Goal: Information Seeking & Learning: Learn about a topic

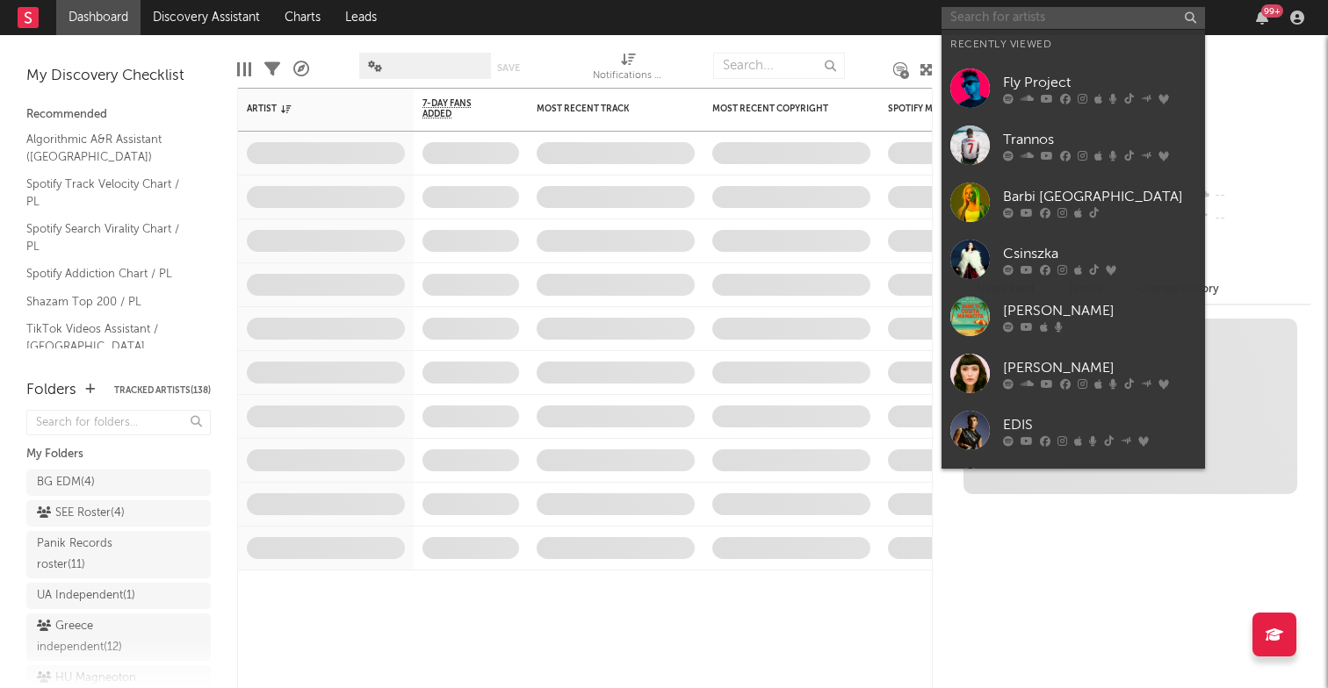
click at [1095, 27] on input "text" at bounding box center [1072, 18] width 263 height 22
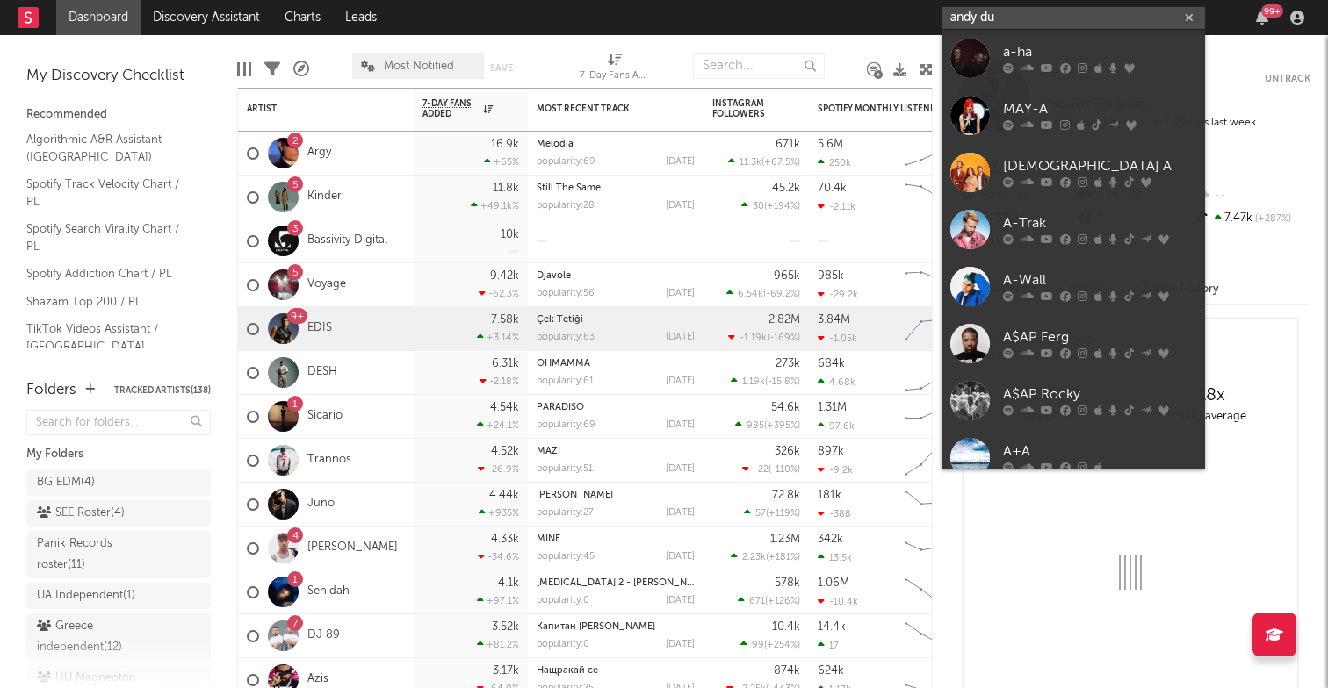
type input "[PERSON_NAME]"
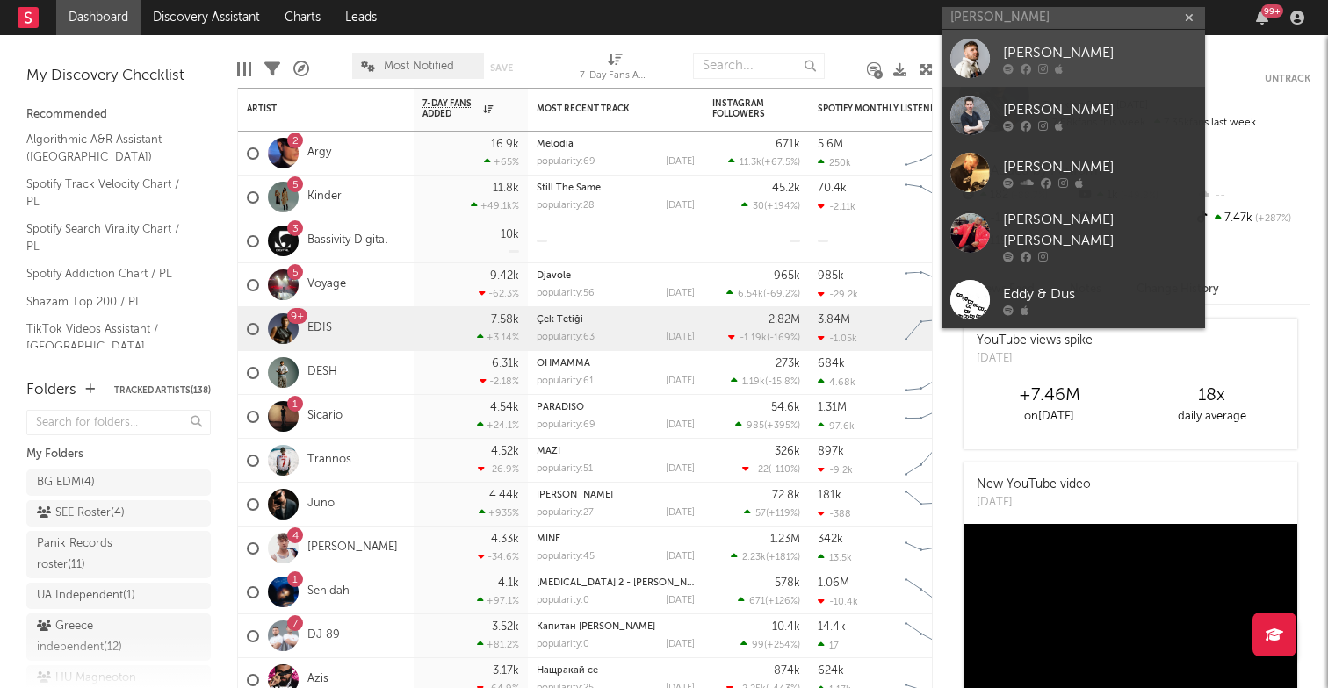
click at [1040, 47] on div "[PERSON_NAME]" at bounding box center [1099, 52] width 193 height 21
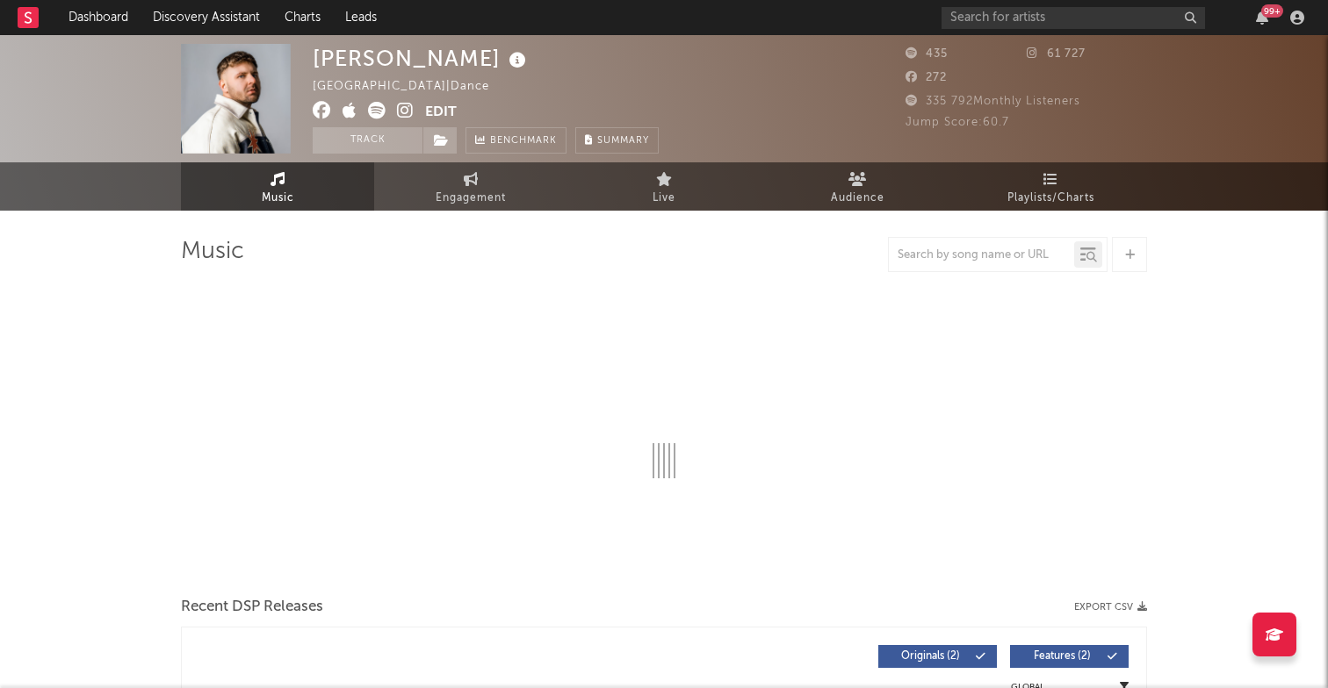
select select "1w"
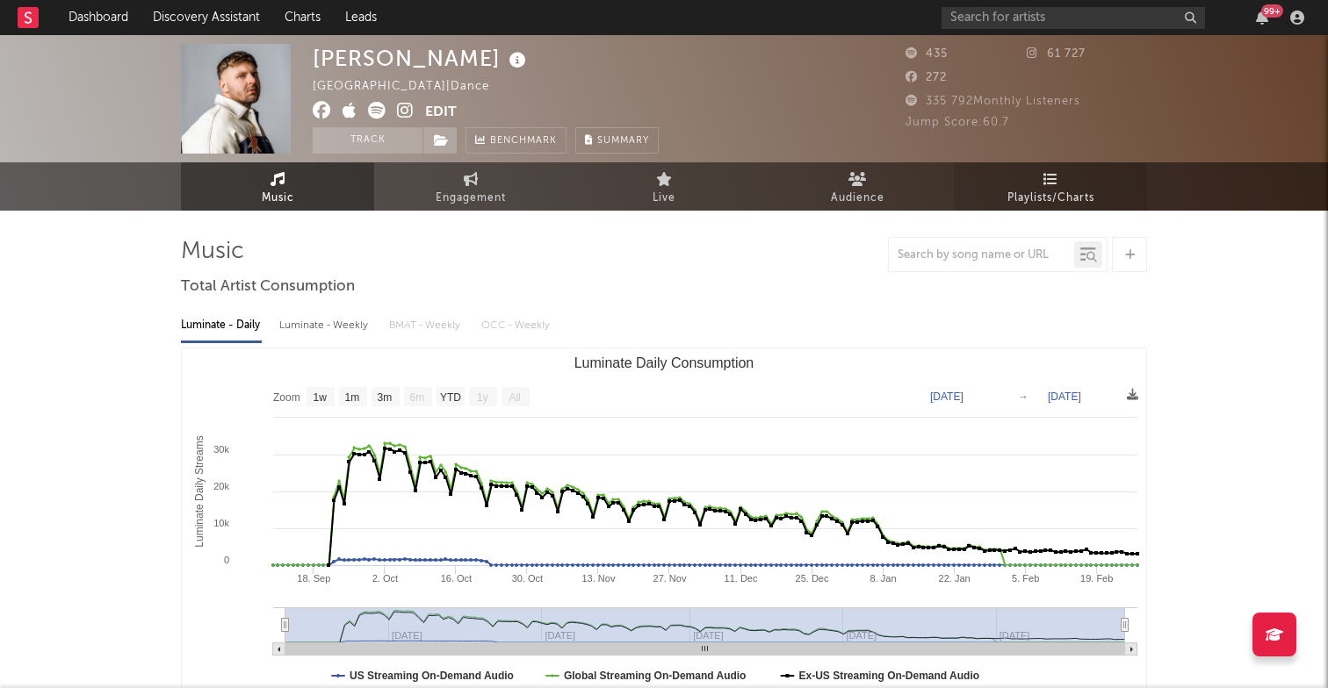
click at [1037, 197] on span "Playlists/Charts" at bounding box center [1050, 198] width 87 height 21
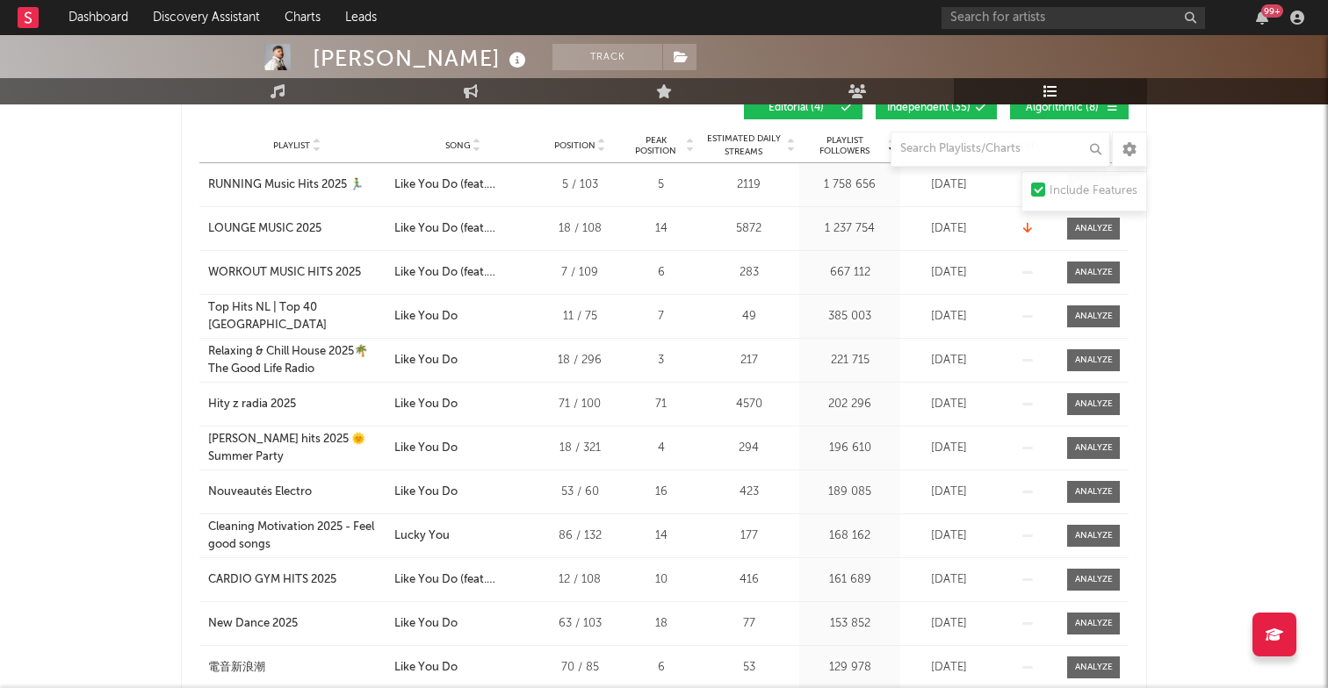
scroll to position [241, 0]
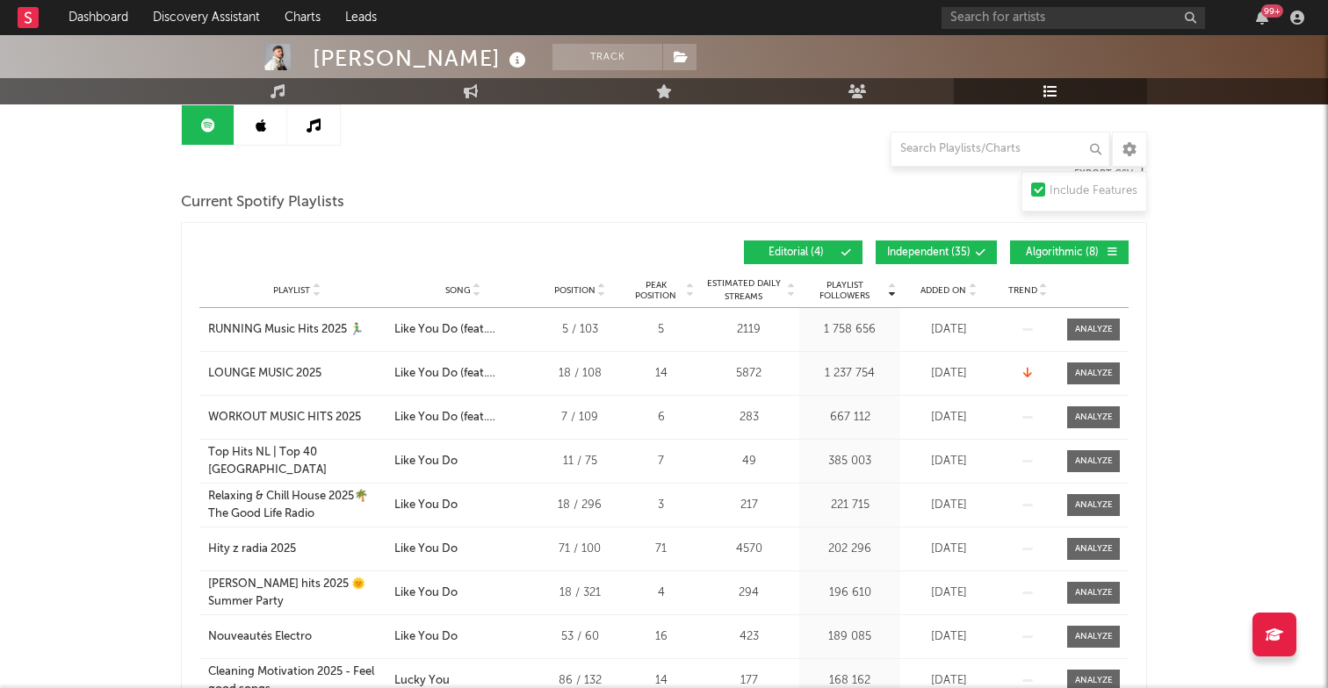
scroll to position [178, 0]
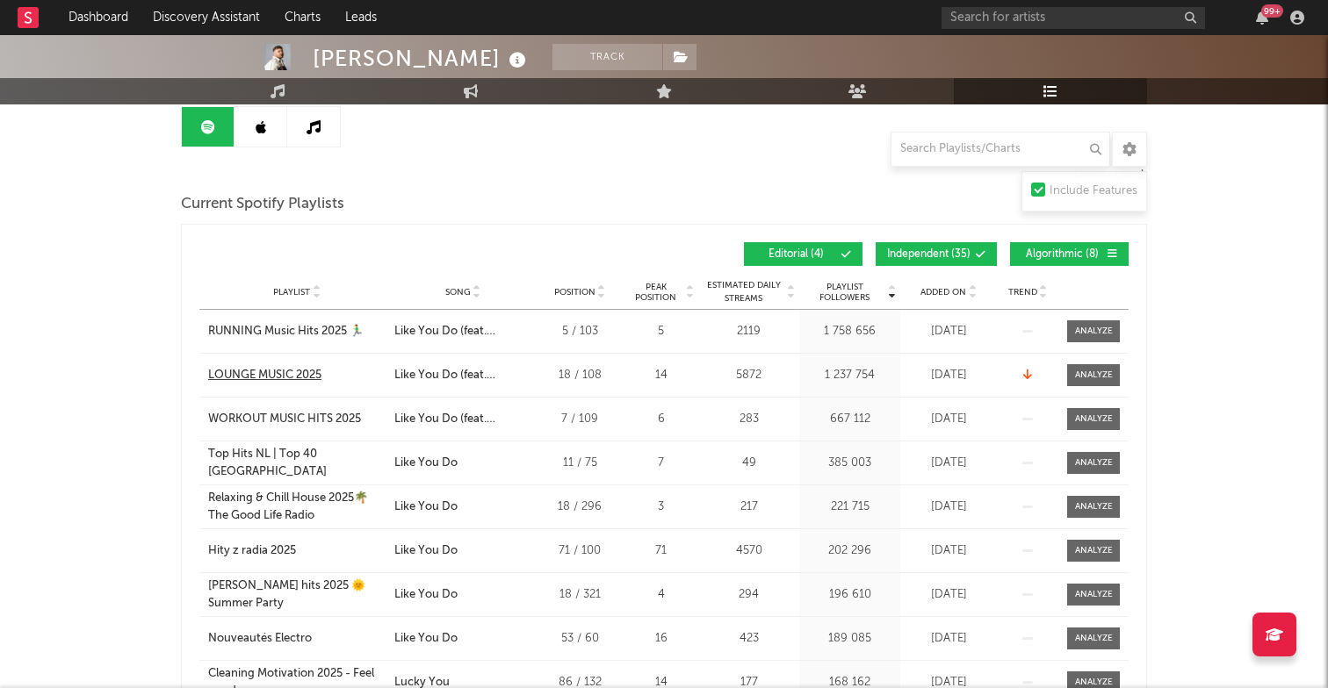
click at [288, 375] on div "LOUNGE MUSIC 2025" at bounding box center [264, 376] width 113 height 18
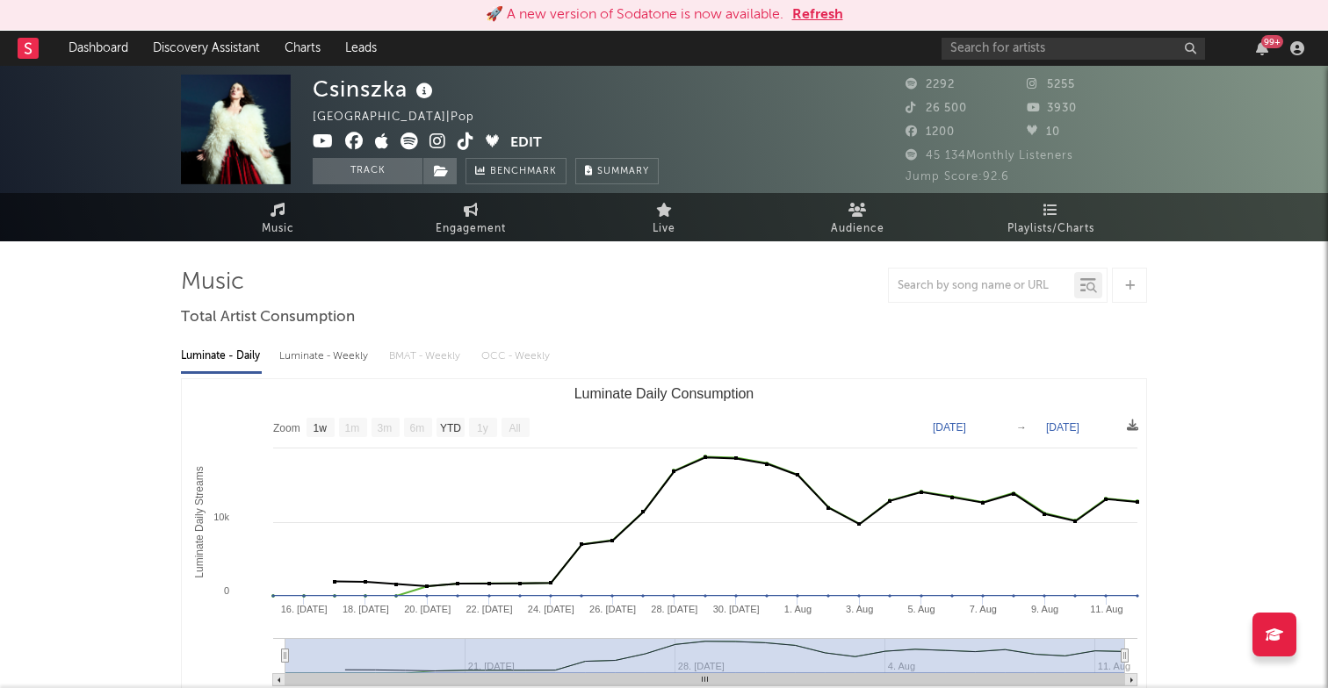
select select "1w"
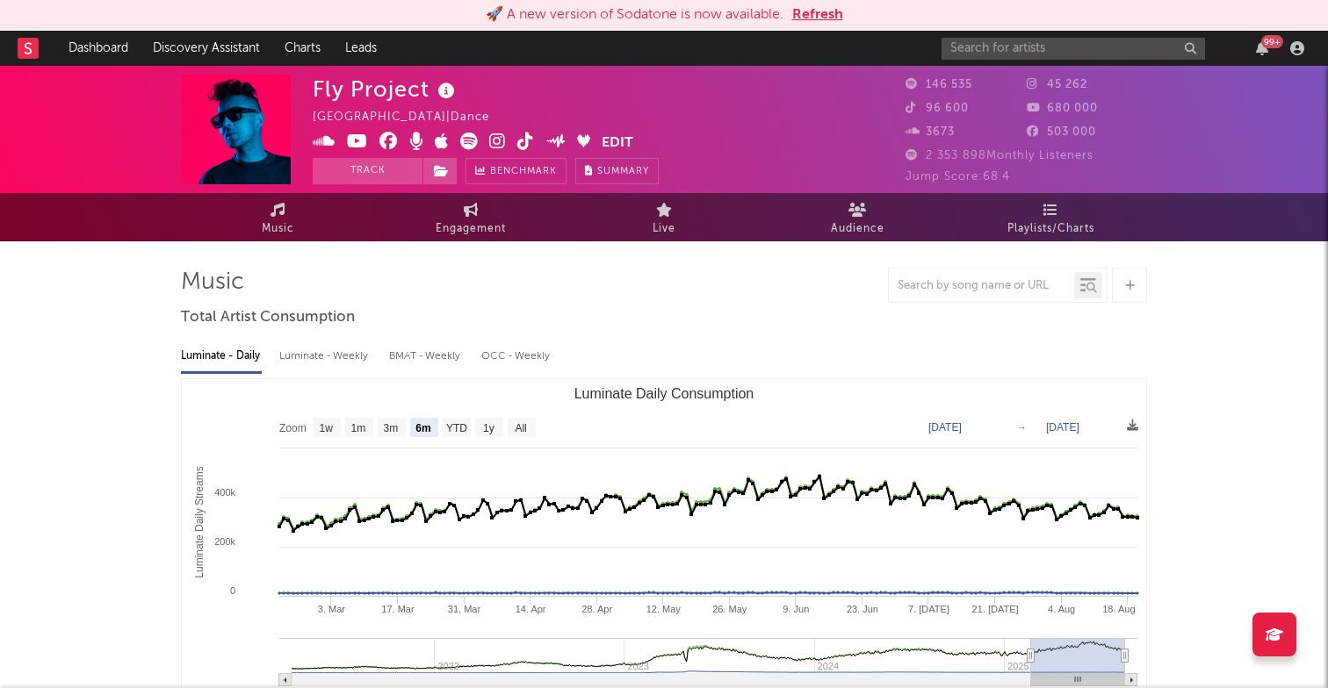
select select "6m"
click at [1036, 49] on input "text" at bounding box center [1072, 49] width 263 height 22
click at [818, 15] on button "Refresh" at bounding box center [817, 14] width 51 height 21
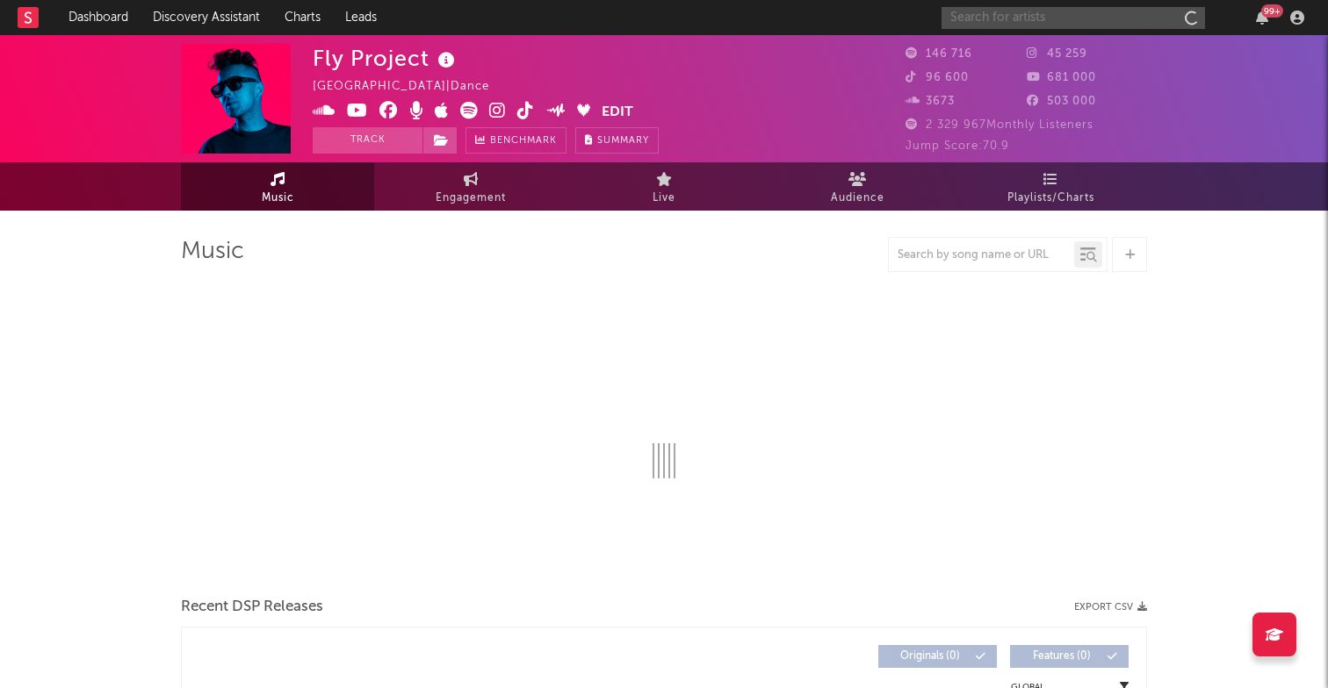
click at [1024, 23] on input "text" at bounding box center [1072, 18] width 263 height 22
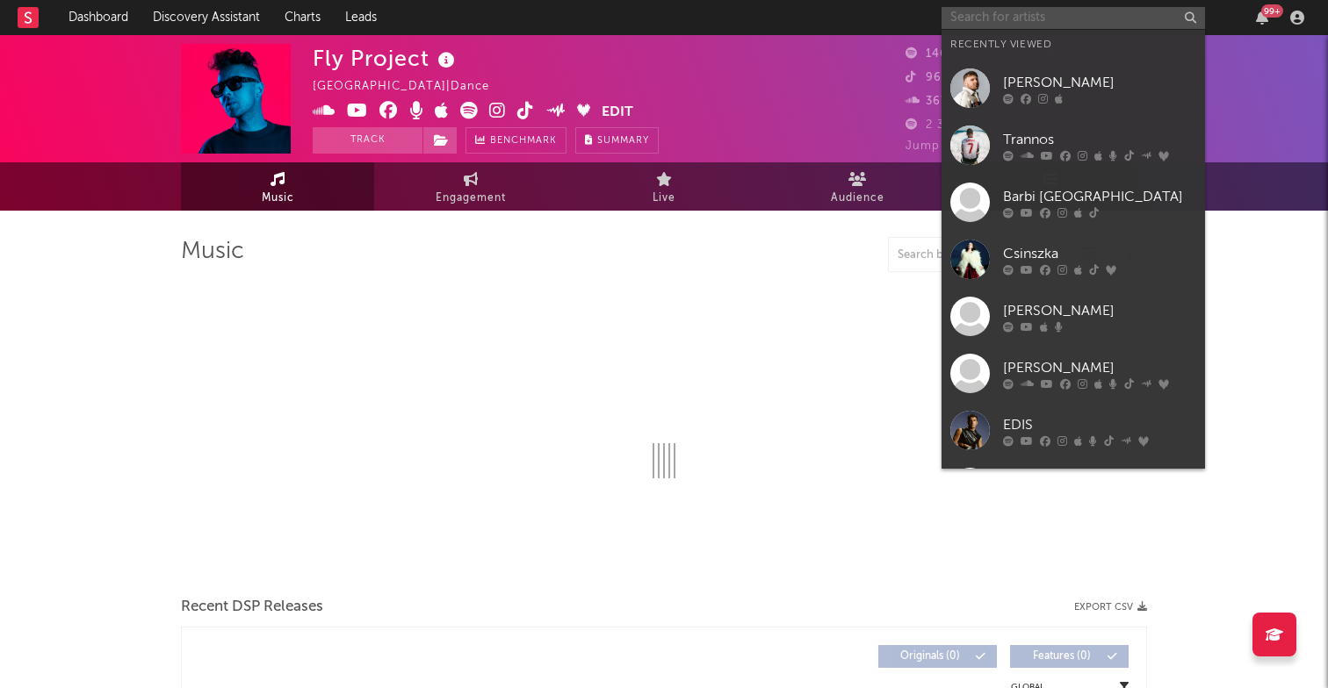
type input "e"
select select "6m"
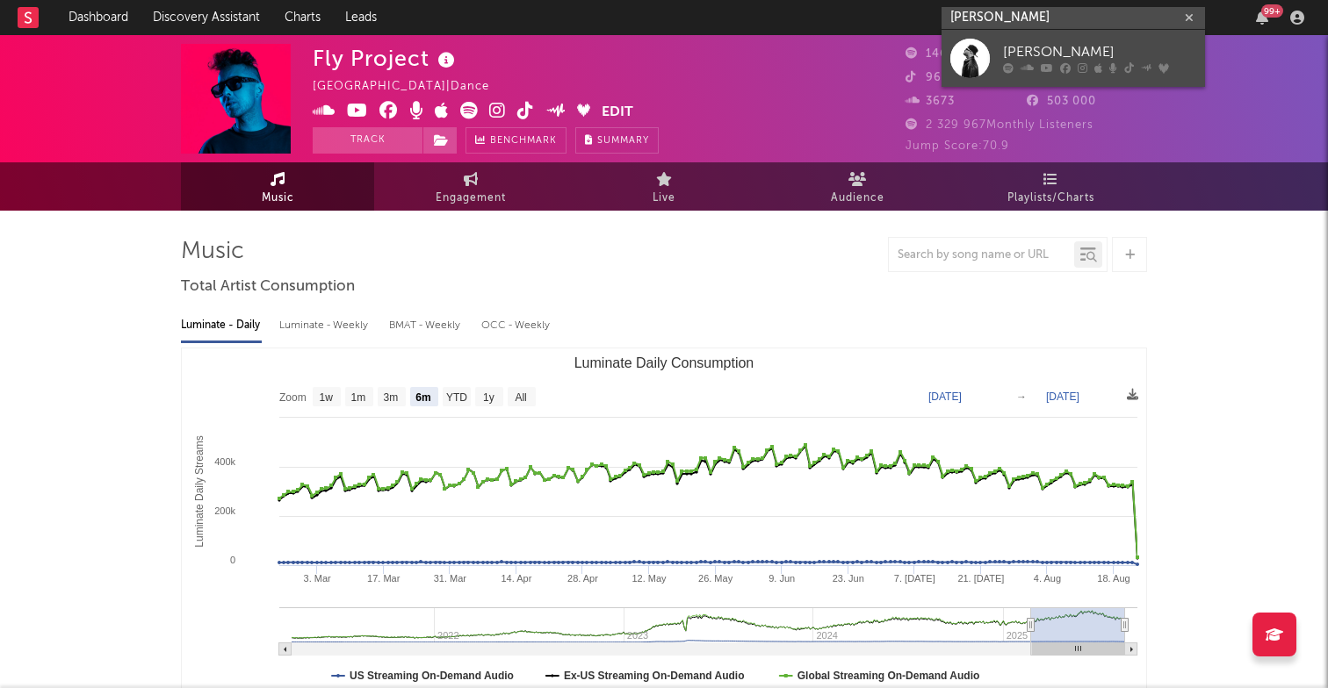
type input "eran hersh"
click at [1021, 50] on div "Eran Hersh" at bounding box center [1099, 52] width 193 height 21
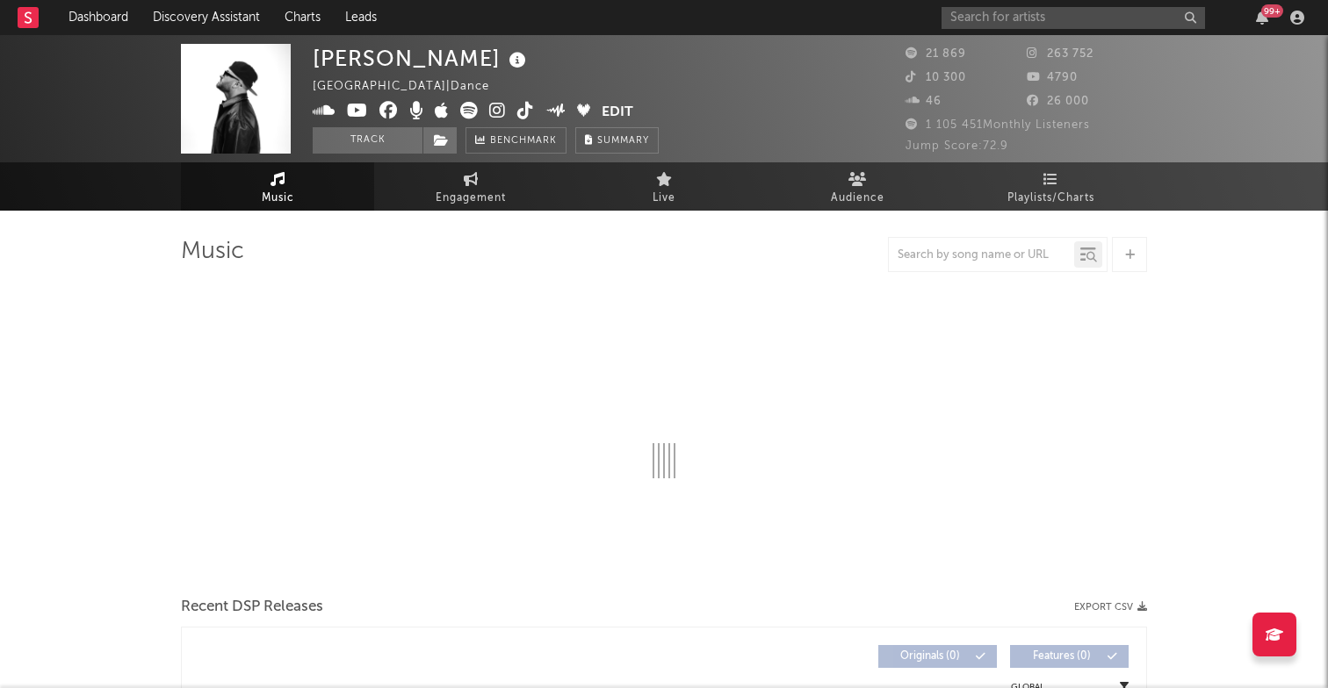
select select "6m"
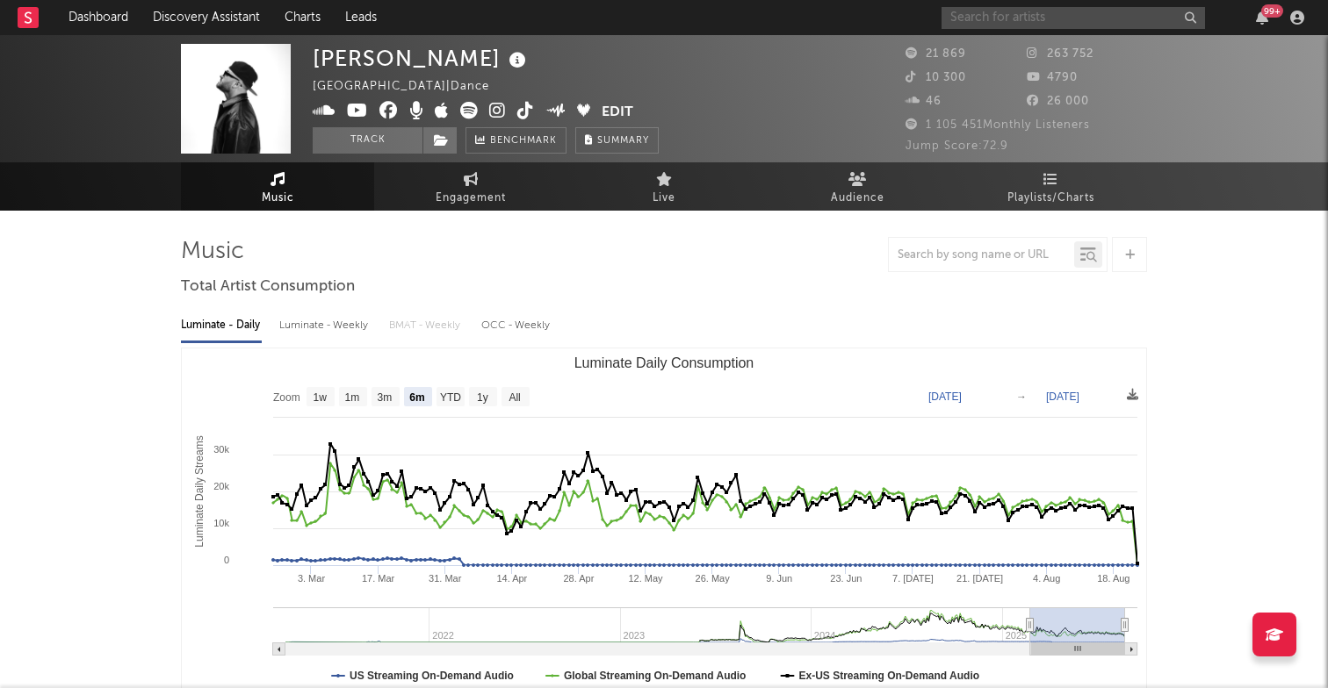
click at [1054, 17] on input "text" at bounding box center [1072, 18] width 263 height 22
type input "julia belei"
click at [799, 61] on div "Eran Hersh United States | Dance Edit Track Benchmark Summary" at bounding box center [598, 99] width 571 height 110
